Goal: Communication & Community: Ask a question

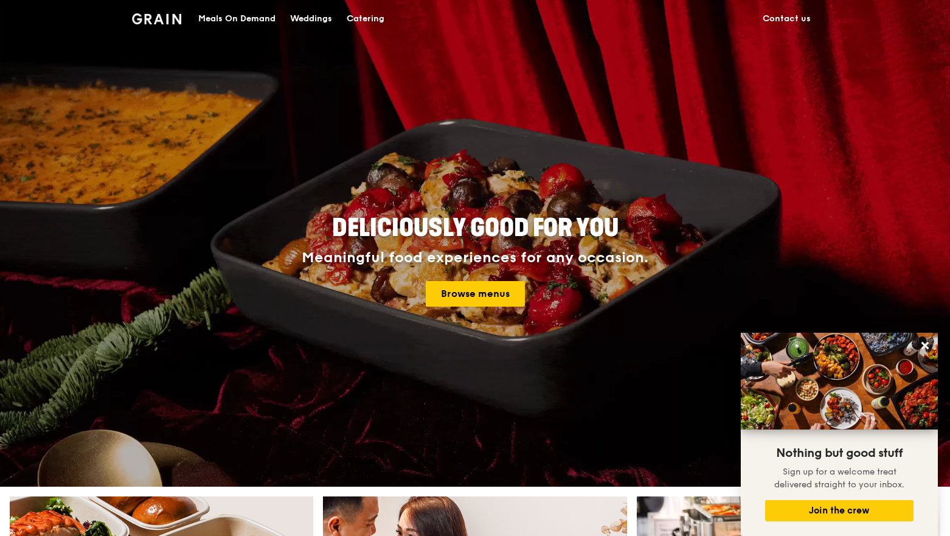
click at [164, 23] on img at bounding box center [156, 18] width 49 height 11
click at [786, 16] on link "Contact us" at bounding box center [787, 19] width 63 height 37
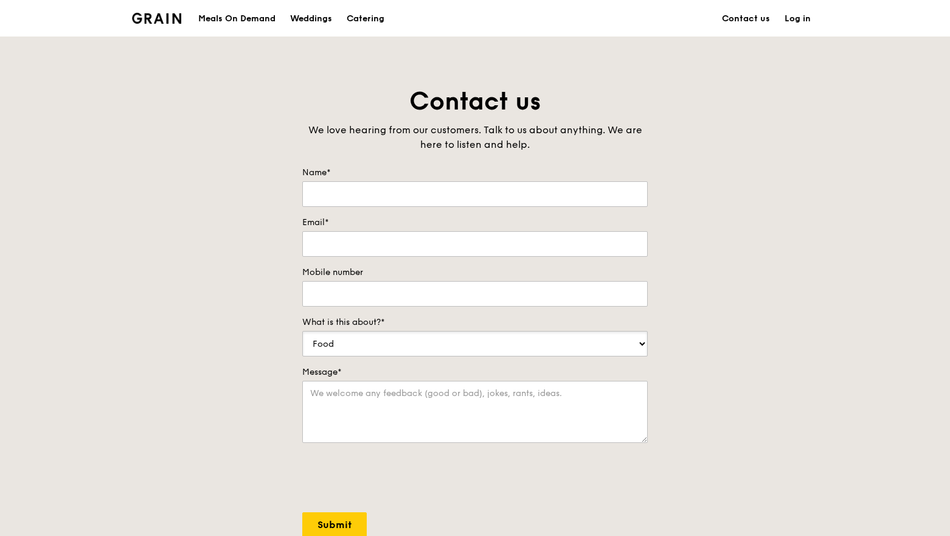
select select "Catering"
type input "[PERSON_NAME]"
click at [758, 261] on div "Contact us We love hearing from our customers. Talk to us about anything. We ar…" at bounding box center [475, 339] width 950 height 509
drag, startPoint x: 422, startPoint y: 246, endPoint x: 430, endPoint y: 241, distance: 9.3
type input "[EMAIL_ADDRESS][DOMAIN_NAME]"
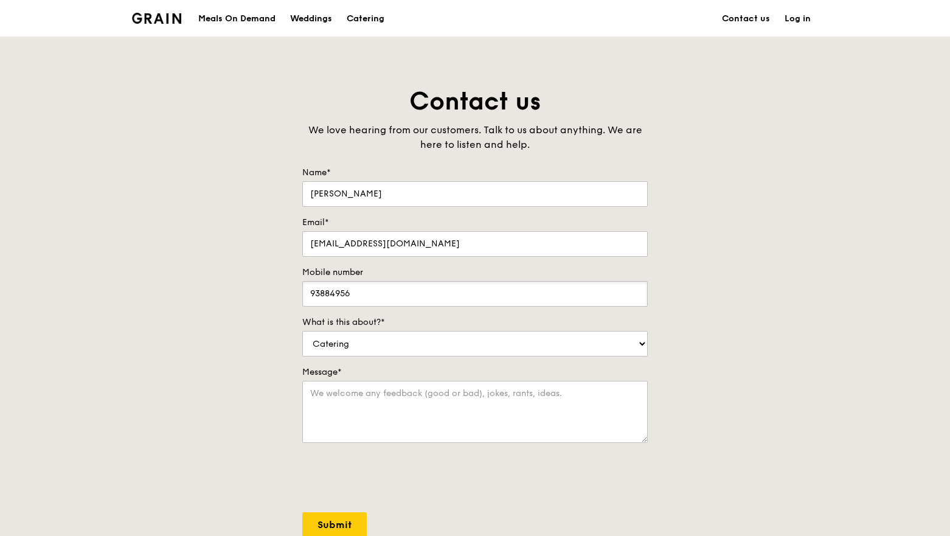
type input "93884956"
click at [758, 411] on div "Contact us We love hearing from our customers. Talk to us about anything. We ar…" at bounding box center [475, 339] width 950 height 509
click at [346, 394] on textarea "Message*" at bounding box center [475, 412] width 346 height 62
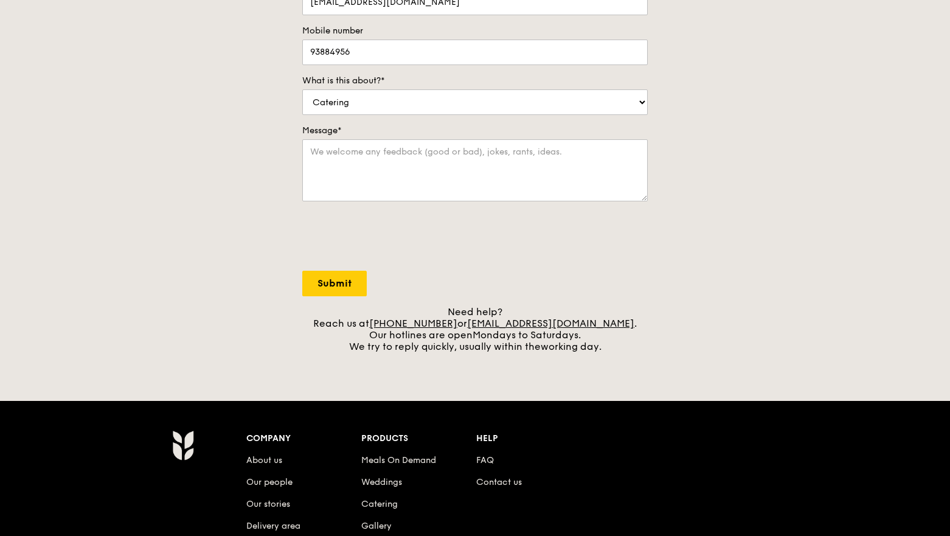
scroll to position [241, 0]
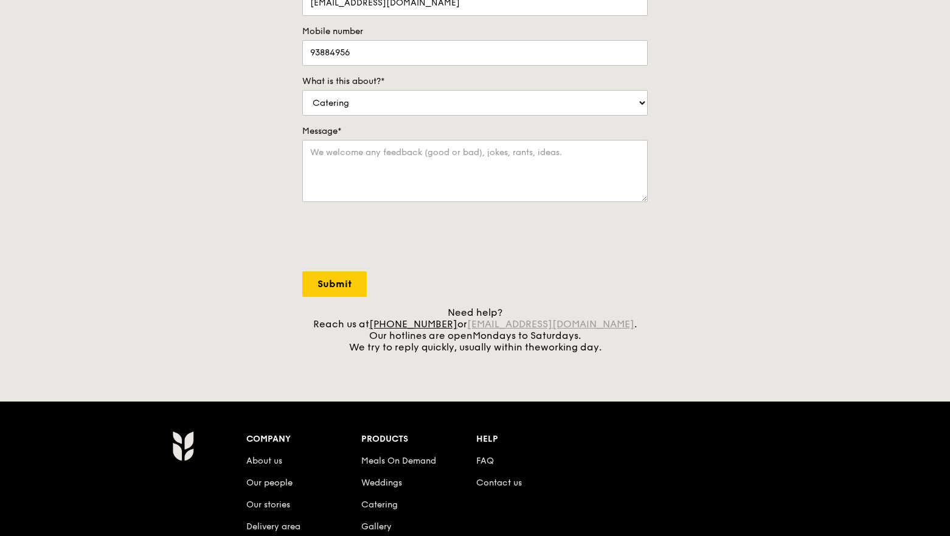
drag, startPoint x: 640, startPoint y: 325, endPoint x: 490, endPoint y: 325, distance: 150.3
click at [488, 326] on div "Need help? Reach us at +65 3163 5335 or concierge@grain.com.sg . Our hotlines a…" at bounding box center [475, 330] width 346 height 46
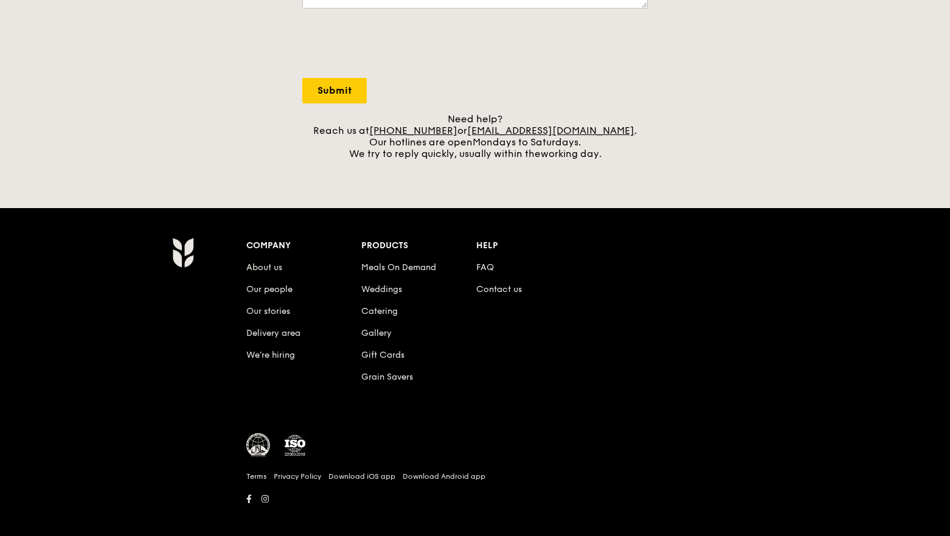
scroll to position [444, 0]
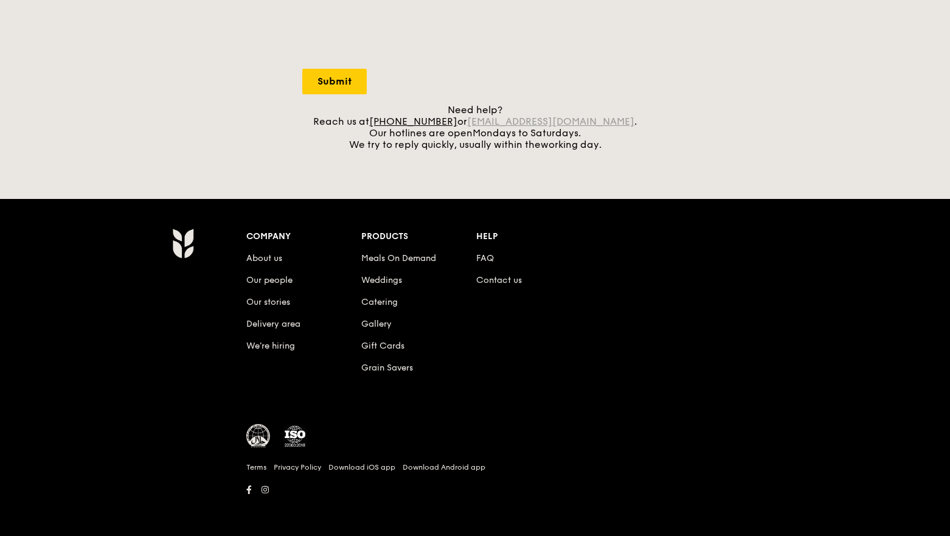
click at [590, 121] on link "concierge@grain.com.sg" at bounding box center [550, 122] width 167 height 12
